Goal: Task Accomplishment & Management: Manage account settings

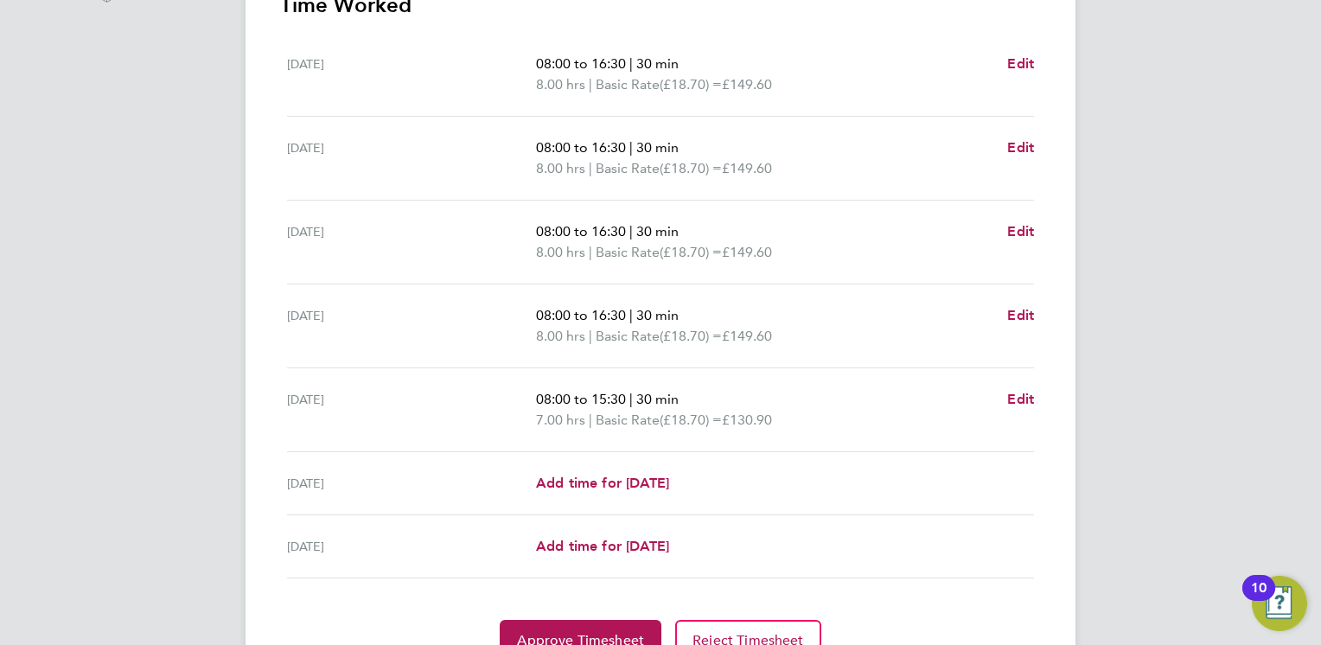
scroll to position [602, 0]
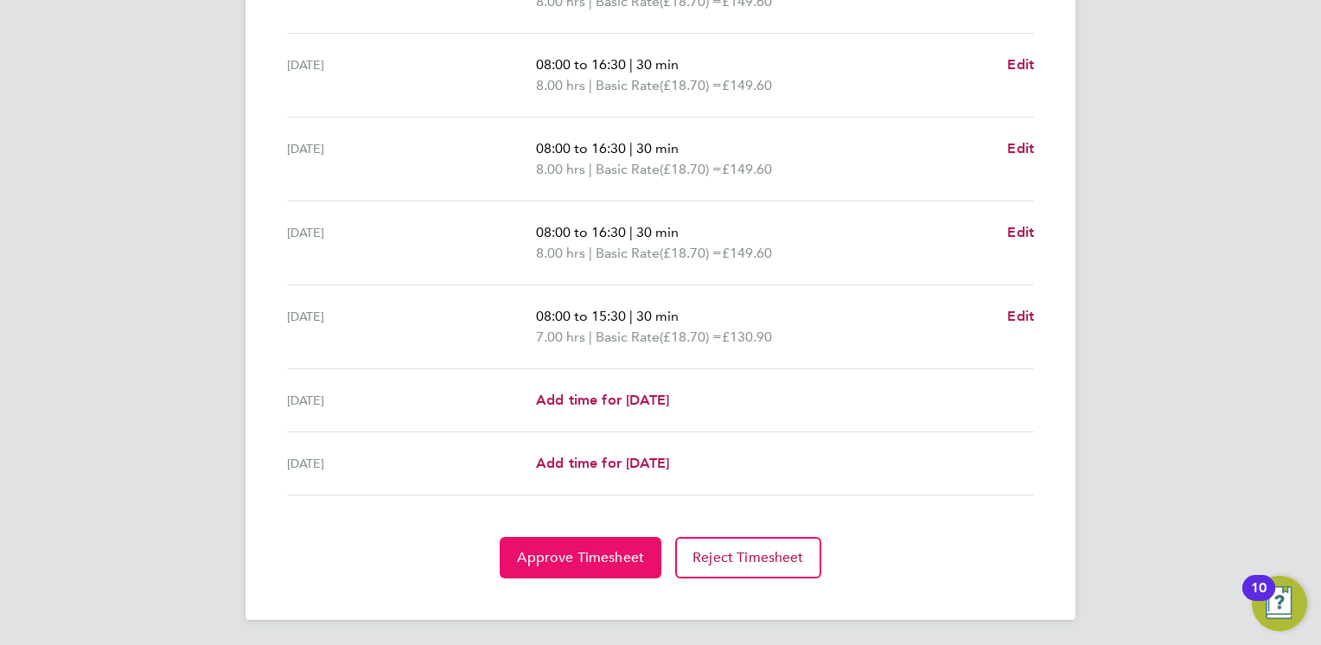
click at [584, 553] on span "Approve Timesheet" at bounding box center [580, 557] width 127 height 17
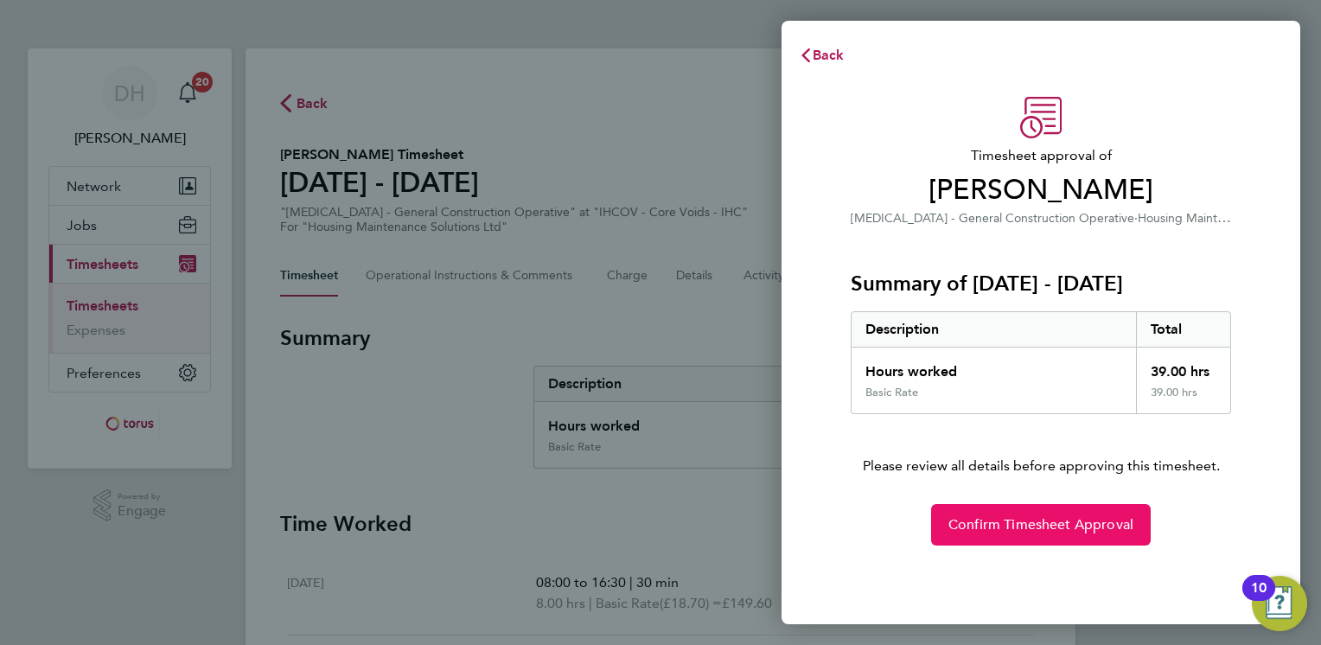
click at [1034, 533] on button "Confirm Timesheet Approval" at bounding box center [1041, 524] width 220 height 41
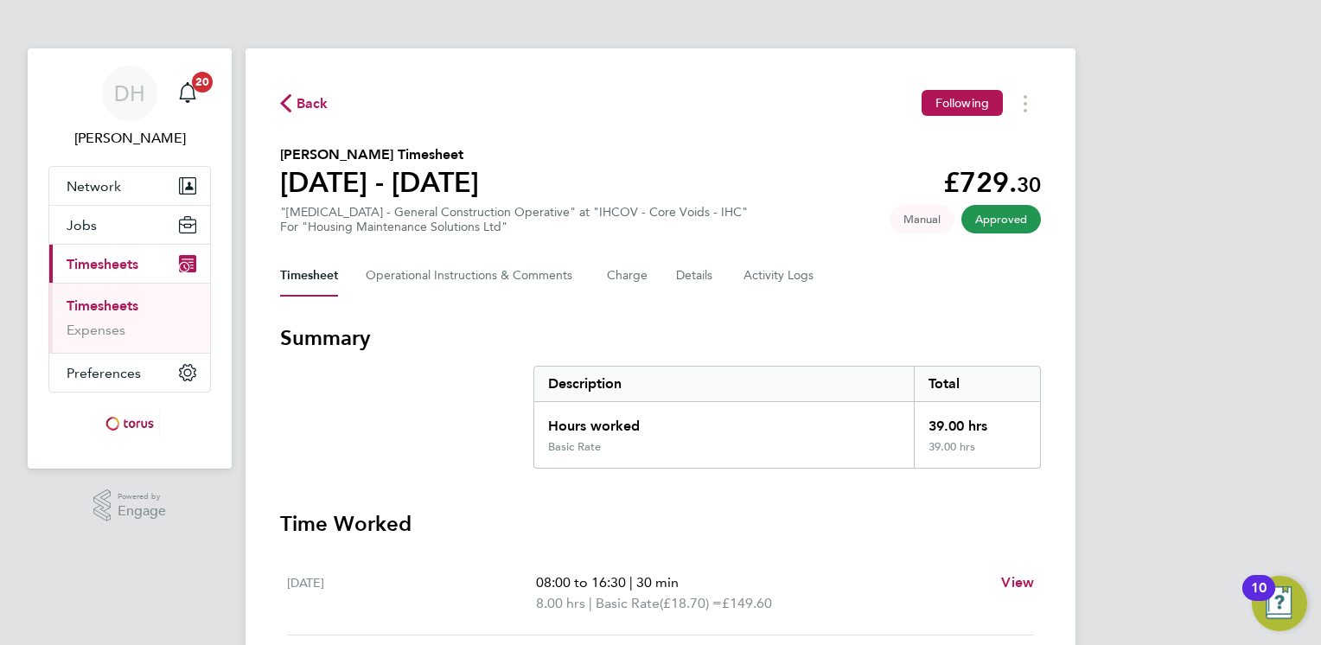
click at [95, 258] on span "Timesheets" at bounding box center [103, 264] width 72 height 16
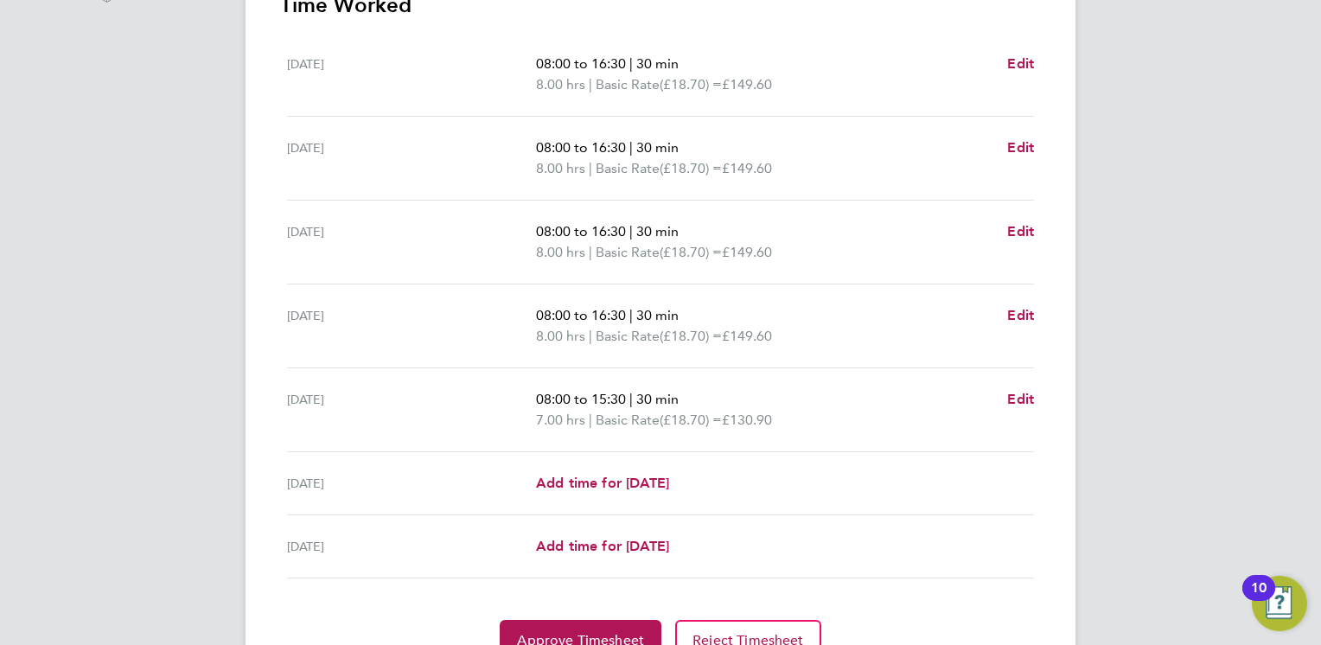
scroll to position [602, 0]
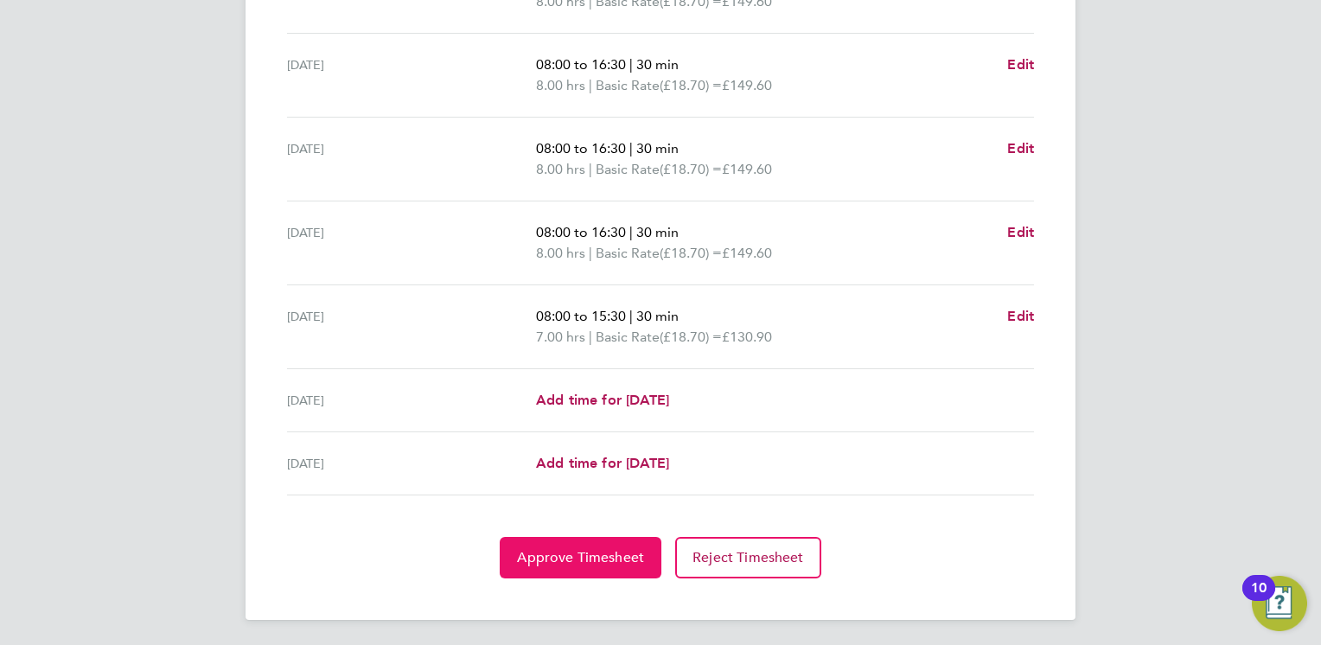
click at [570, 558] on span "Approve Timesheet" at bounding box center [580, 557] width 127 height 17
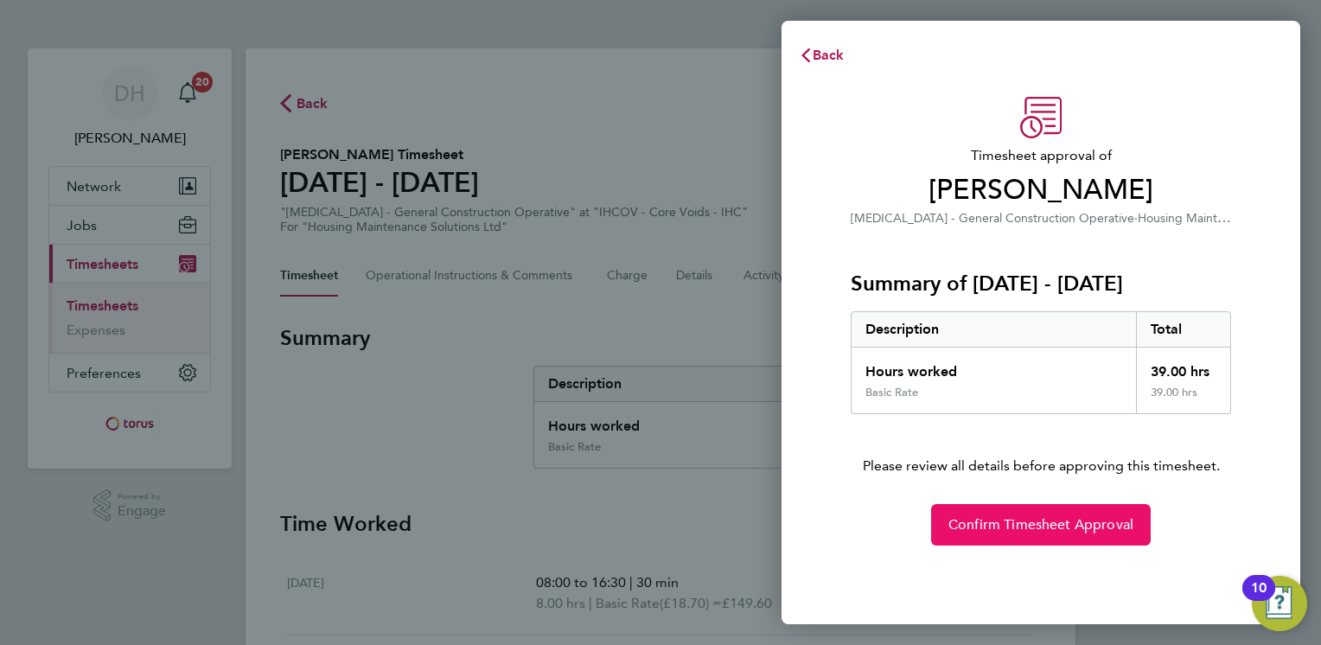
click at [1016, 525] on span "Confirm Timesheet Approval" at bounding box center [1040, 524] width 185 height 17
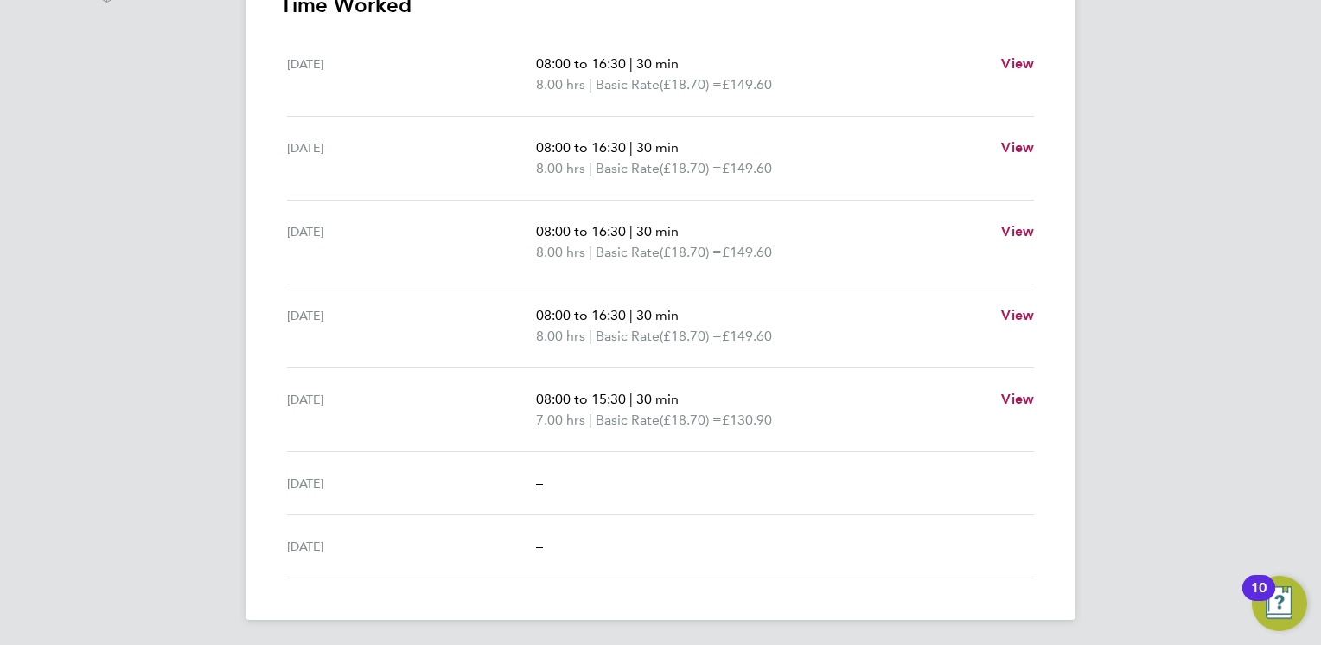
scroll to position [86, 0]
